Goal: Task Accomplishment & Management: Use online tool/utility

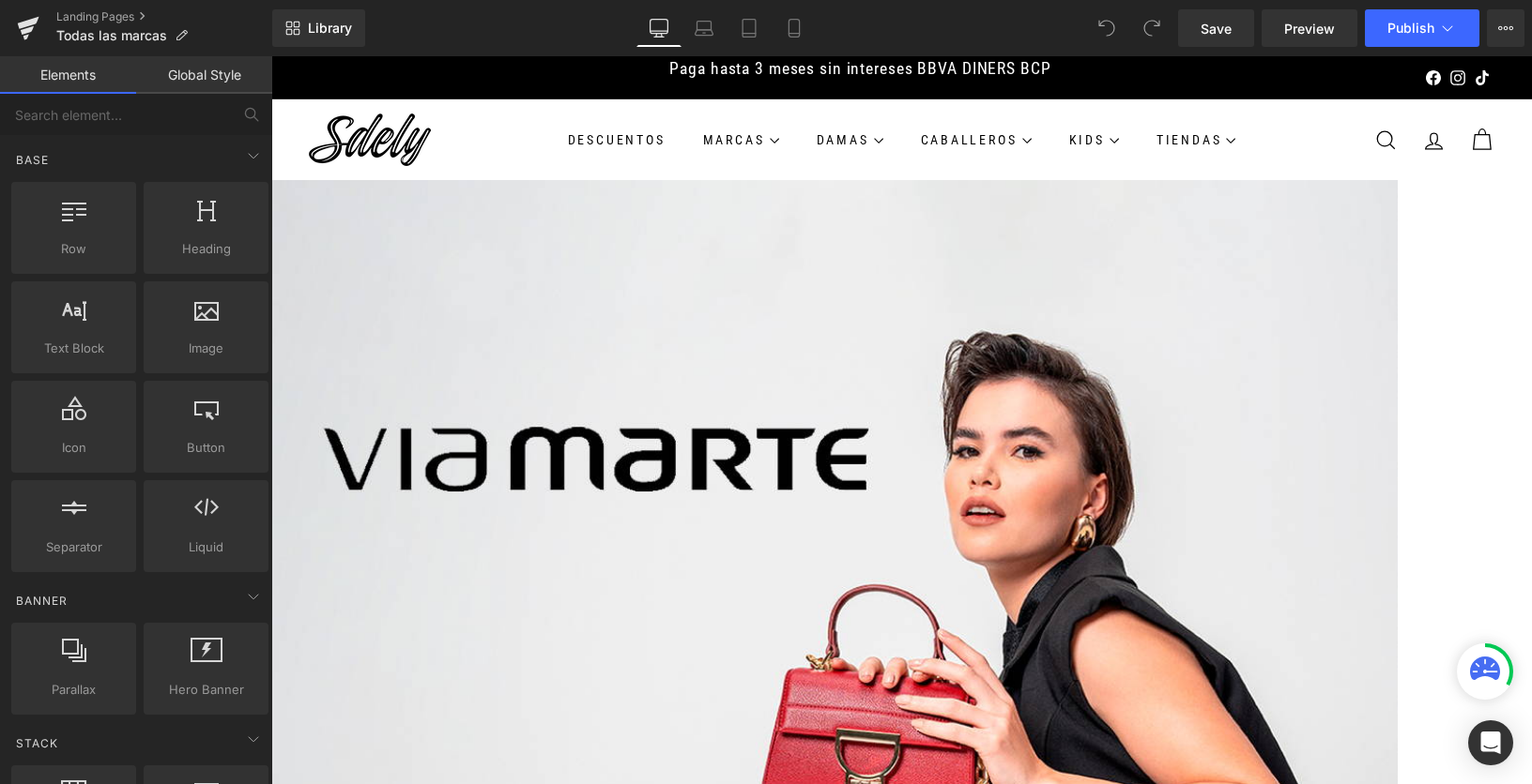
click at [271, 56] on link at bounding box center [271, 56] width 0 height 0
click at [271, 56] on link "Image" at bounding box center [271, 56] width 0 height 0
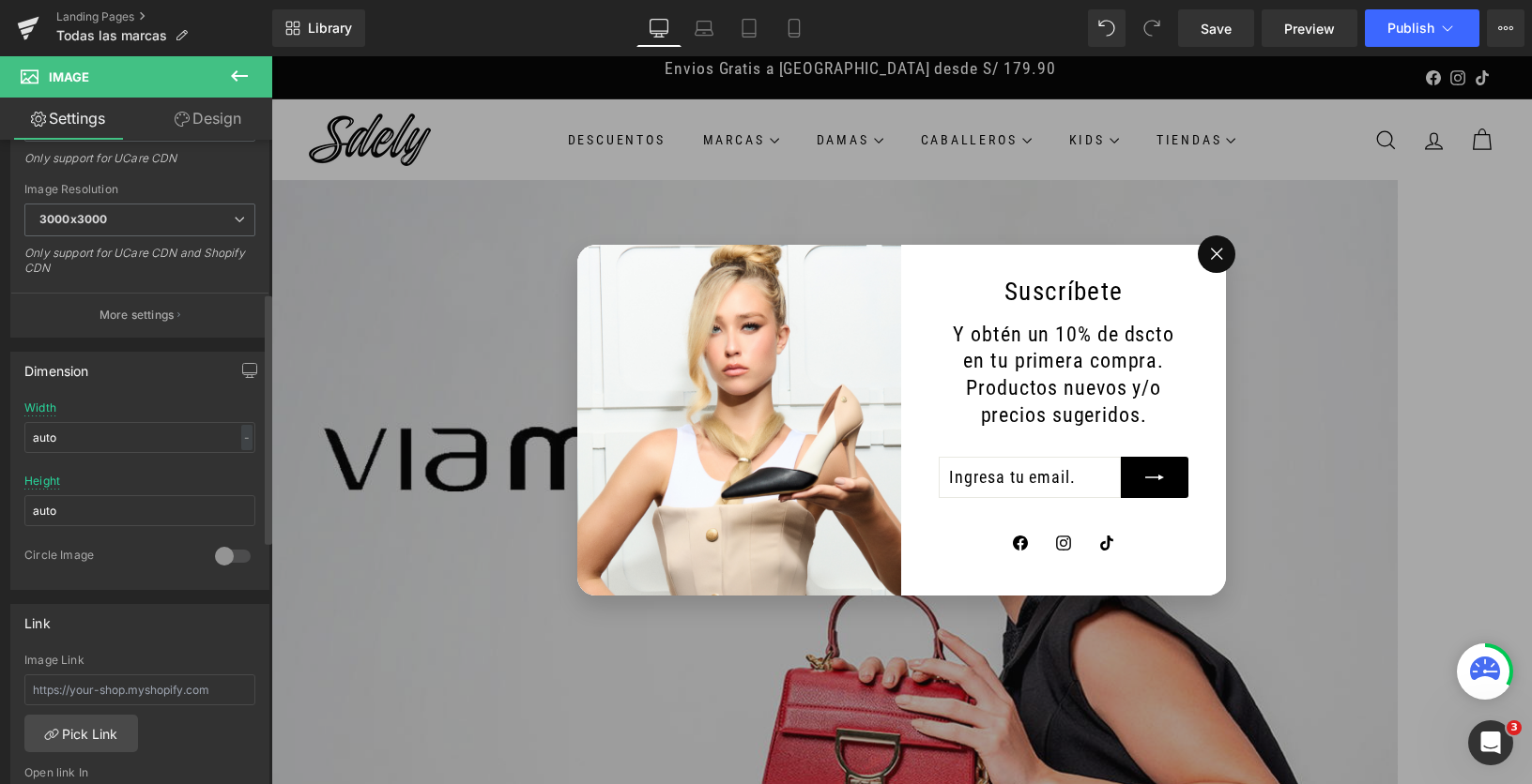
scroll to position [525, 0]
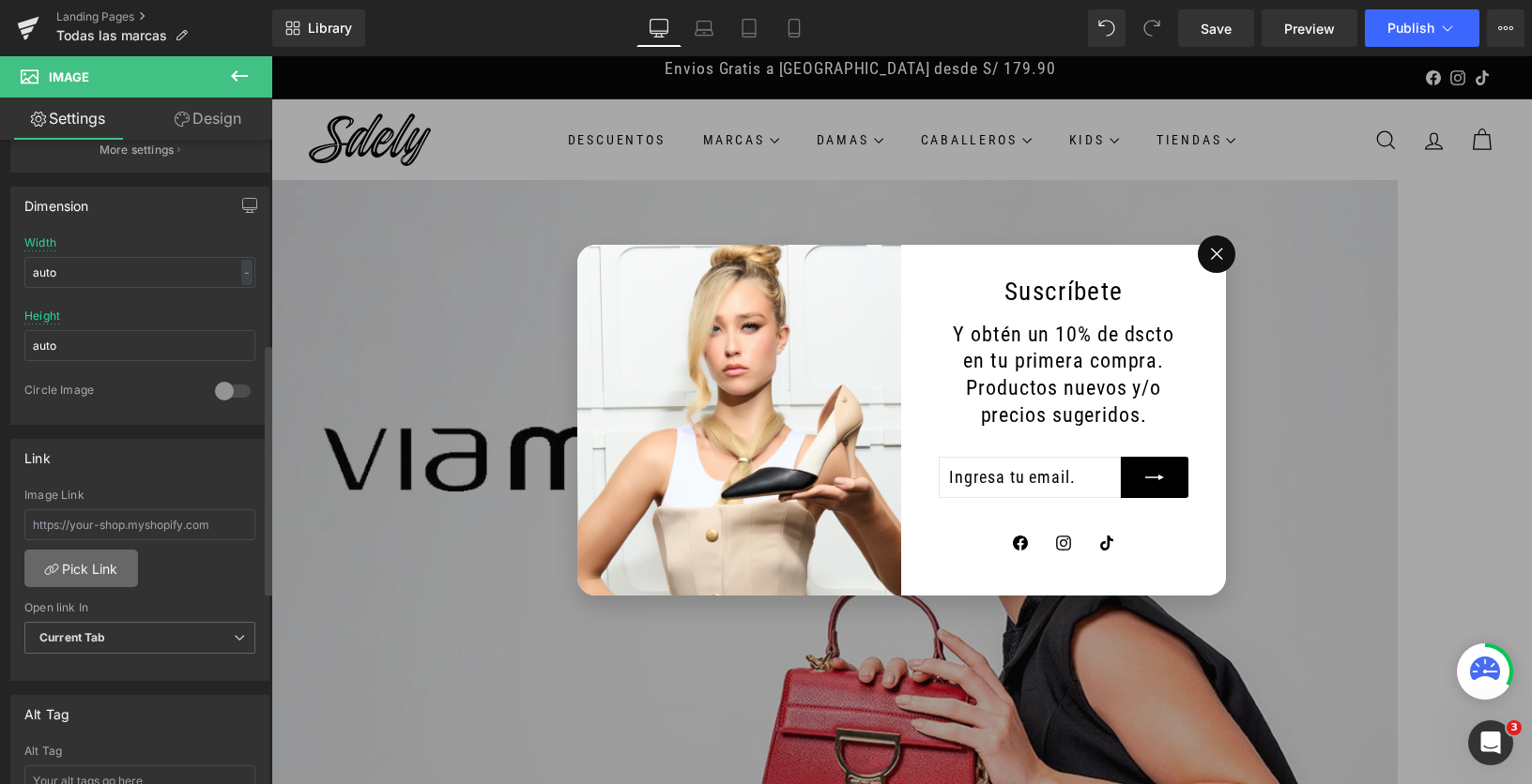
click at [65, 568] on link "Pick Link" at bounding box center [81, 569] width 114 height 38
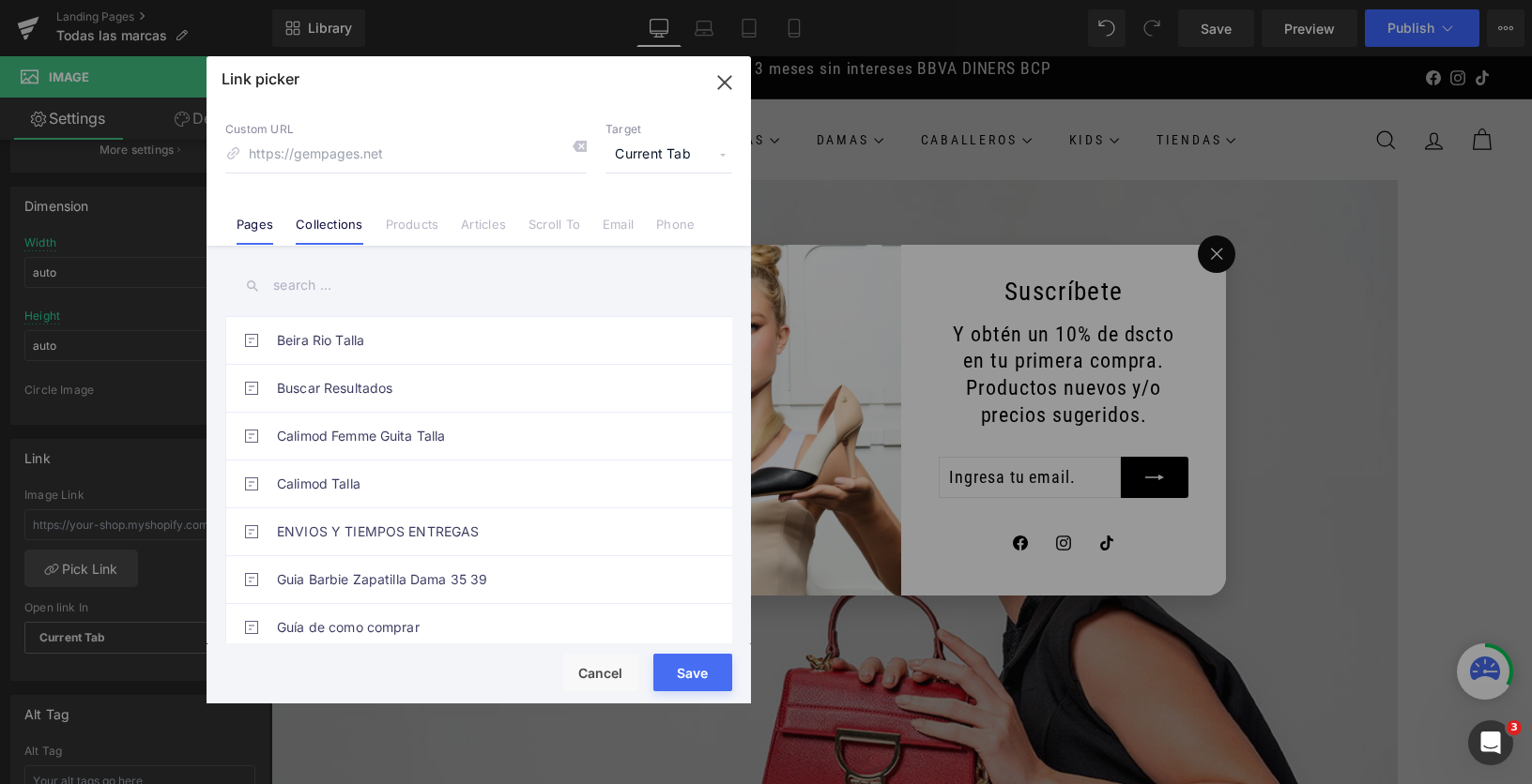
click at [302, 217] on link "Collections" at bounding box center [329, 231] width 67 height 28
click at [367, 295] on input "text" at bounding box center [479, 285] width 507 height 42
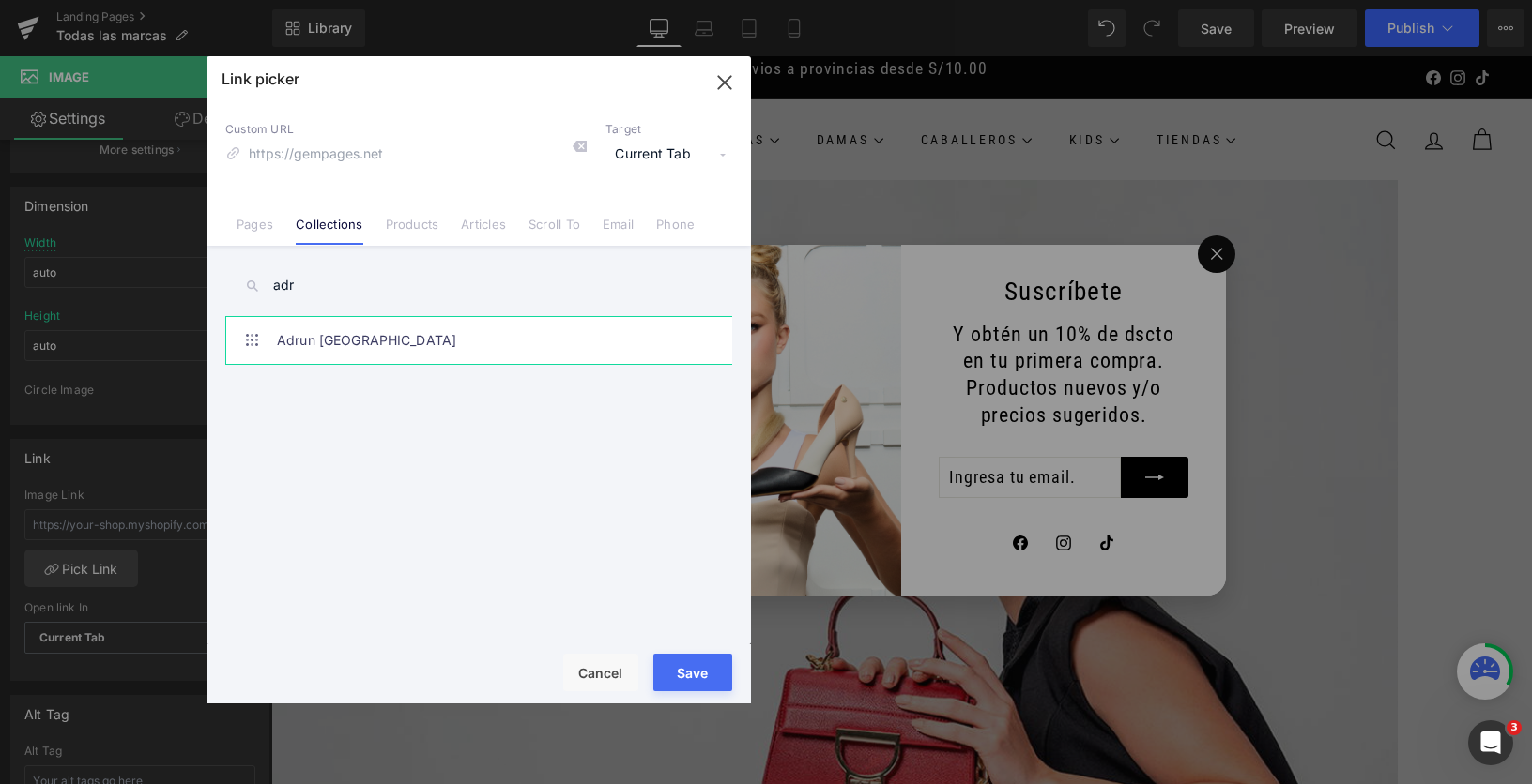
type input "adr"
click at [398, 336] on link "Adrun [GEOGRAPHIC_DATA]" at bounding box center [484, 341] width 413 height 47
type input "/collections/adrun-[GEOGRAPHIC_DATA]"
click at [698, 680] on button "Save" at bounding box center [692, 672] width 79 height 38
type input "/collections/adrun-[GEOGRAPHIC_DATA]"
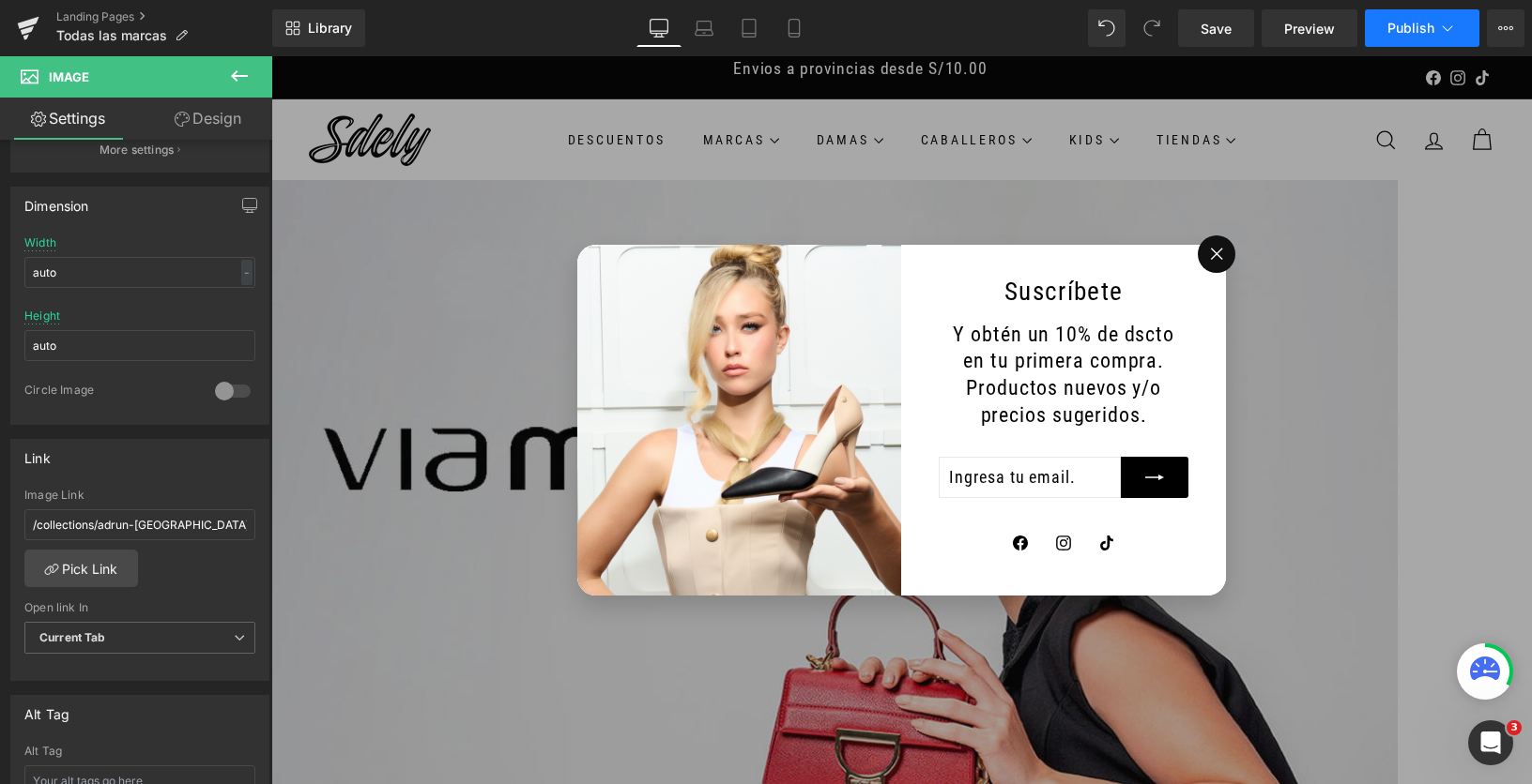
click at [1432, 14] on button "Publish" at bounding box center [1422, 28] width 115 height 38
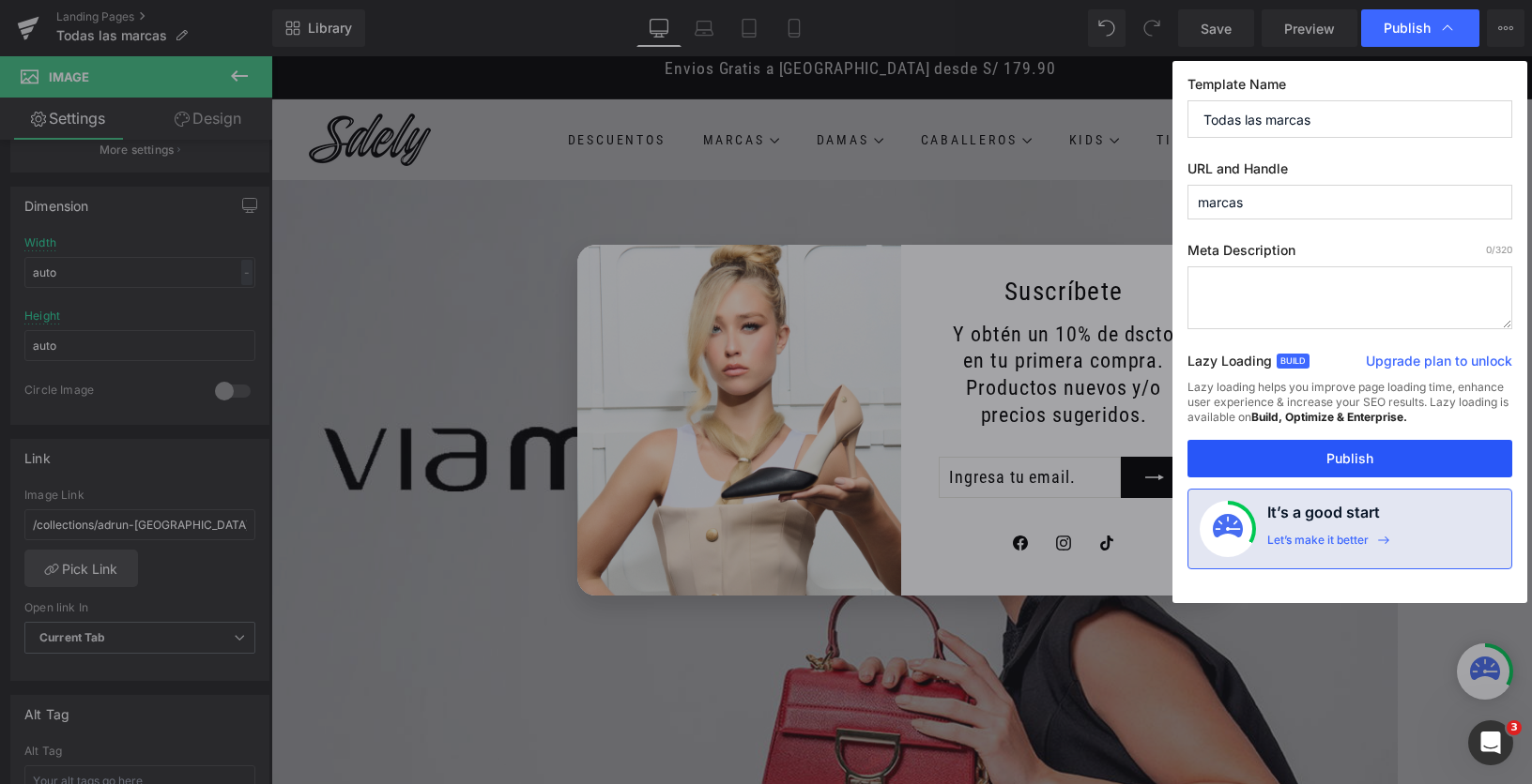
click at [1333, 467] on button "Publish" at bounding box center [1350, 459] width 325 height 38
